Goal: Information Seeking & Learning: Stay updated

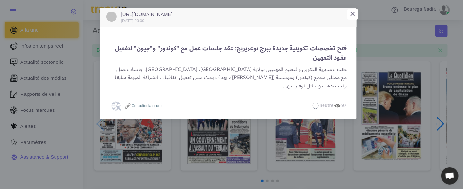
click at [351, 12] on span "×" at bounding box center [352, 14] width 5 height 10
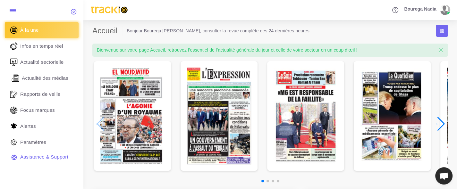
click at [43, 79] on span "Actualité des médias" at bounding box center [45, 78] width 46 height 7
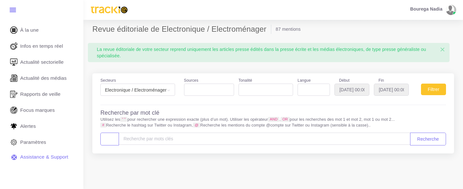
select select
type input "[DATE]"
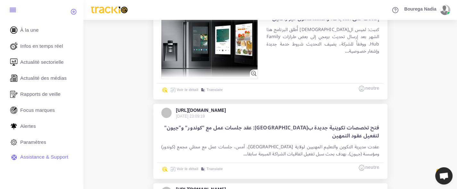
scroll to position [213, 0]
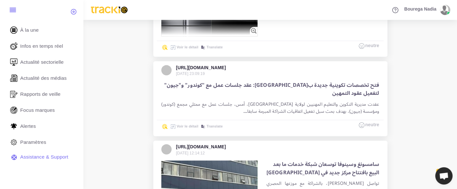
click at [247, 111] on link "..." at bounding box center [245, 111] width 4 height 9
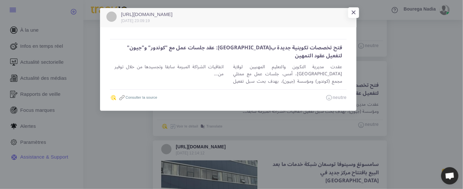
click at [145, 96] on link "Consulter la source" at bounding box center [137, 98] width 39 height 4
click at [354, 12] on span "×" at bounding box center [352, 14] width 5 height 10
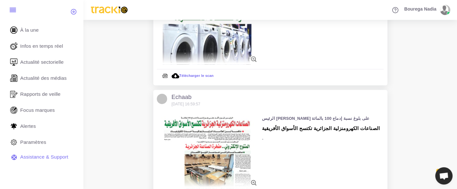
scroll to position [1154, 0]
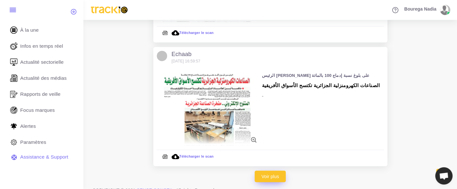
click at [274, 177] on link "Voir plus" at bounding box center [269, 177] width 31 height 12
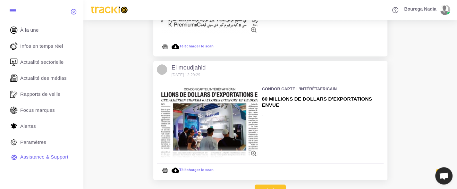
scroll to position [2240, 0]
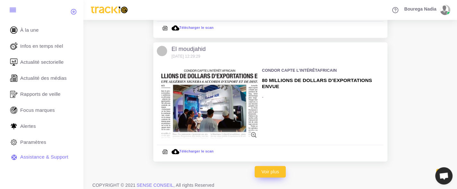
click at [269, 167] on link "Voir plus" at bounding box center [269, 172] width 31 height 12
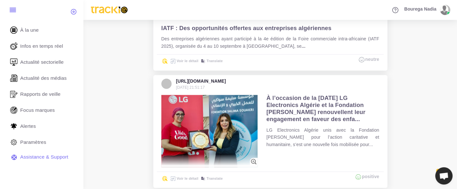
scroll to position [2778, 0]
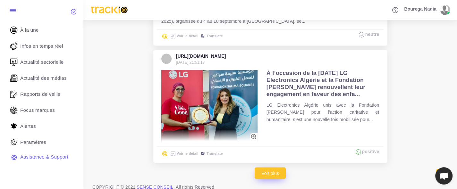
click at [274, 168] on link "Voir plus" at bounding box center [269, 173] width 31 height 12
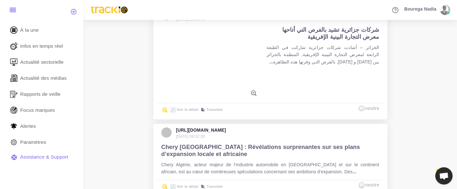
scroll to position [3323, 0]
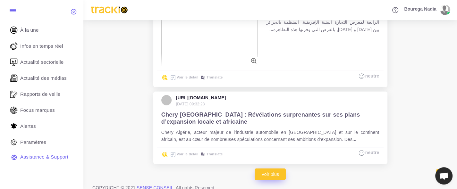
click at [270, 169] on link "Voir plus" at bounding box center [269, 175] width 31 height 12
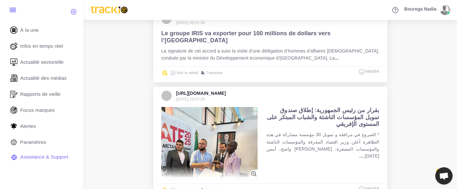
scroll to position [3814, 0]
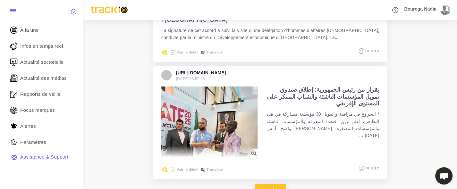
click at [264, 184] on link "Voir plus" at bounding box center [269, 190] width 31 height 12
click at [43, 46] on span "Infos en temps réel" at bounding box center [43, 46] width 43 height 7
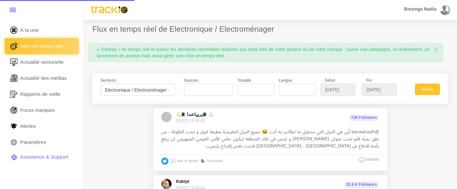
select select
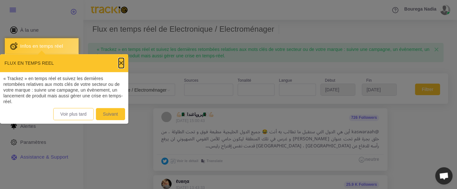
click at [120, 63] on span "×" at bounding box center [121, 63] width 5 height 10
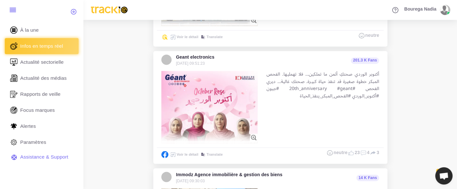
scroll to position [897, 0]
